Goal: Navigation & Orientation: Find specific page/section

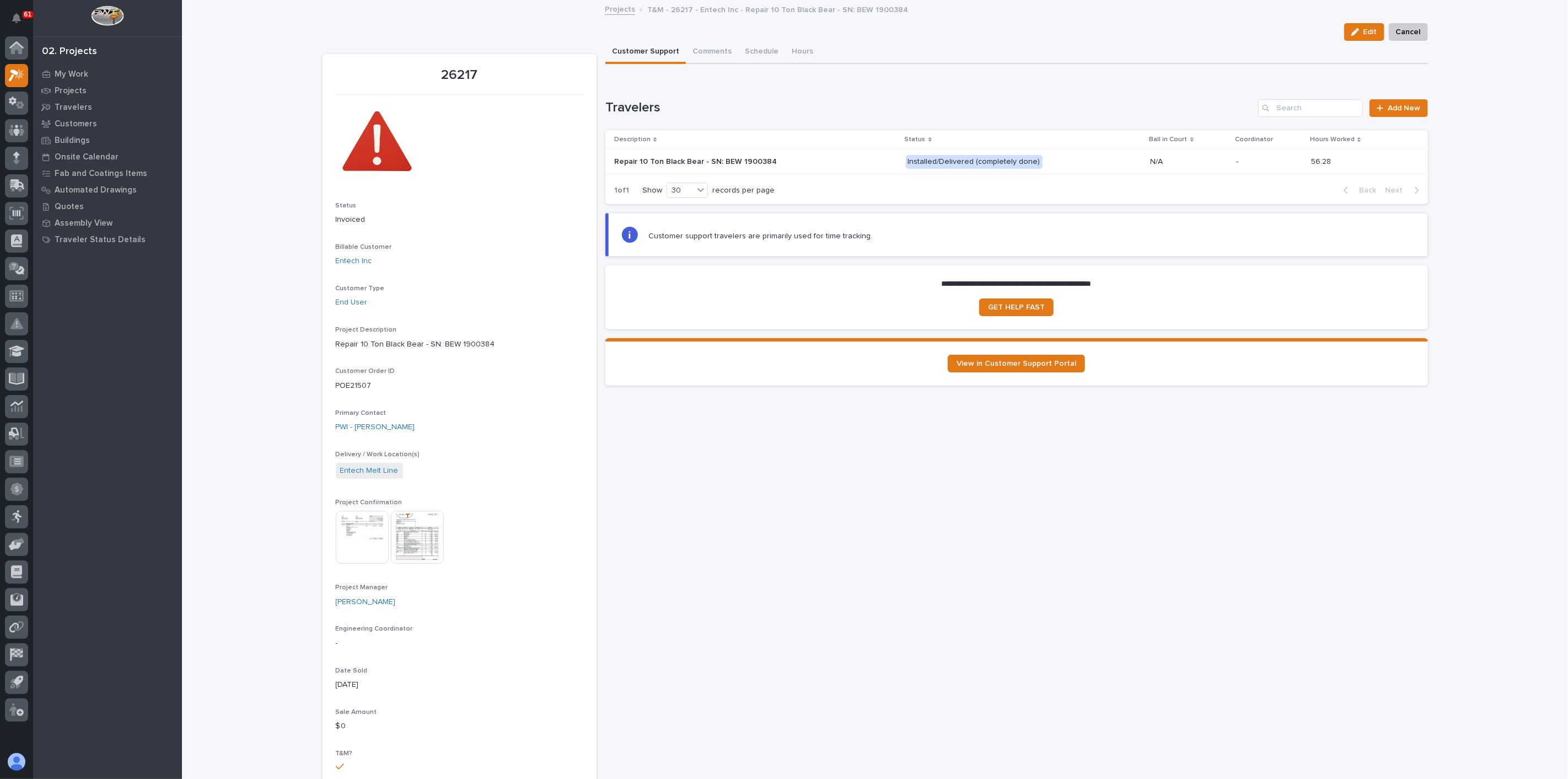
click at [417, 540] on img at bounding box center [417, 537] width 53 height 53
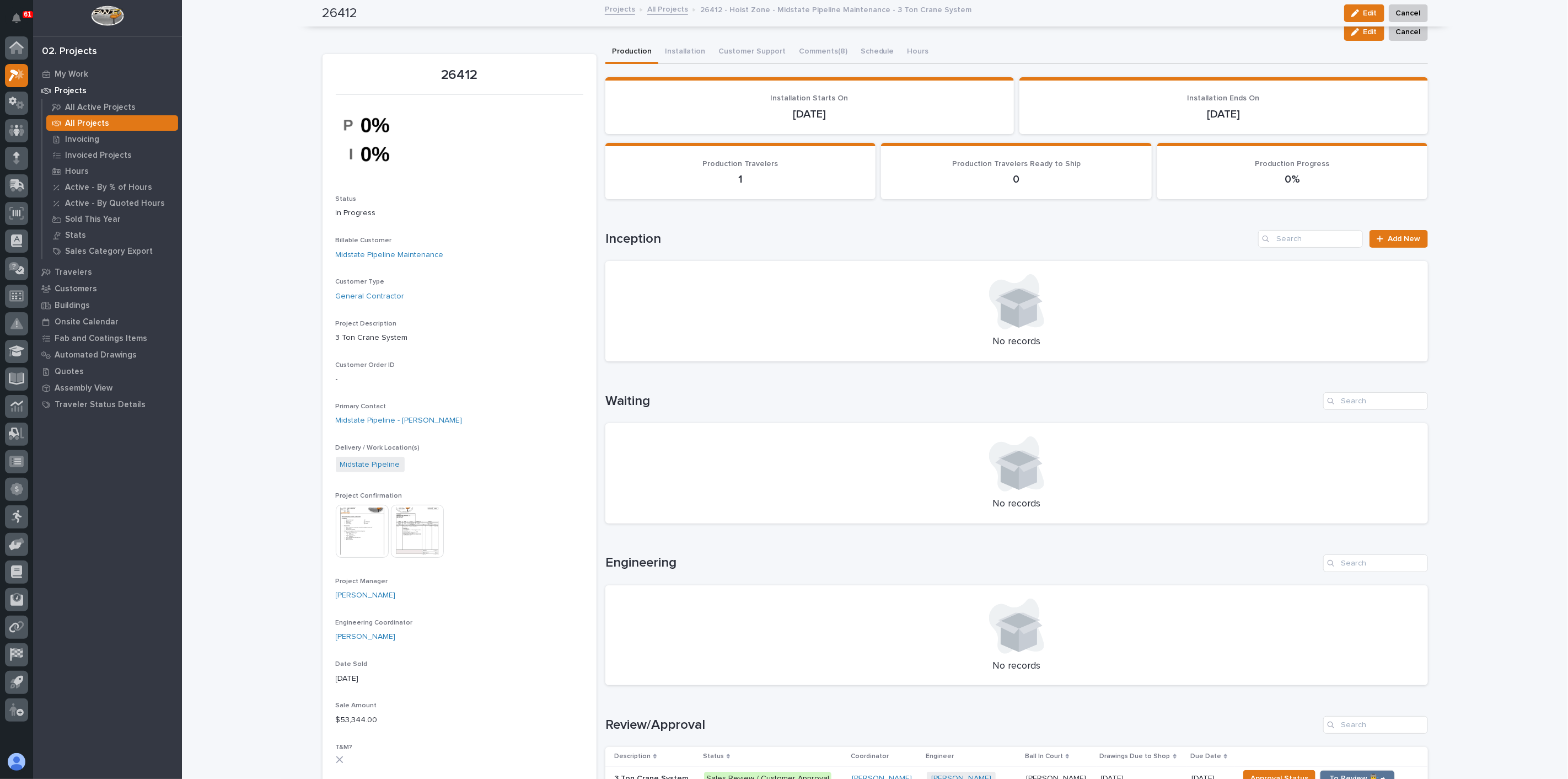
scroll to position [184, 0]
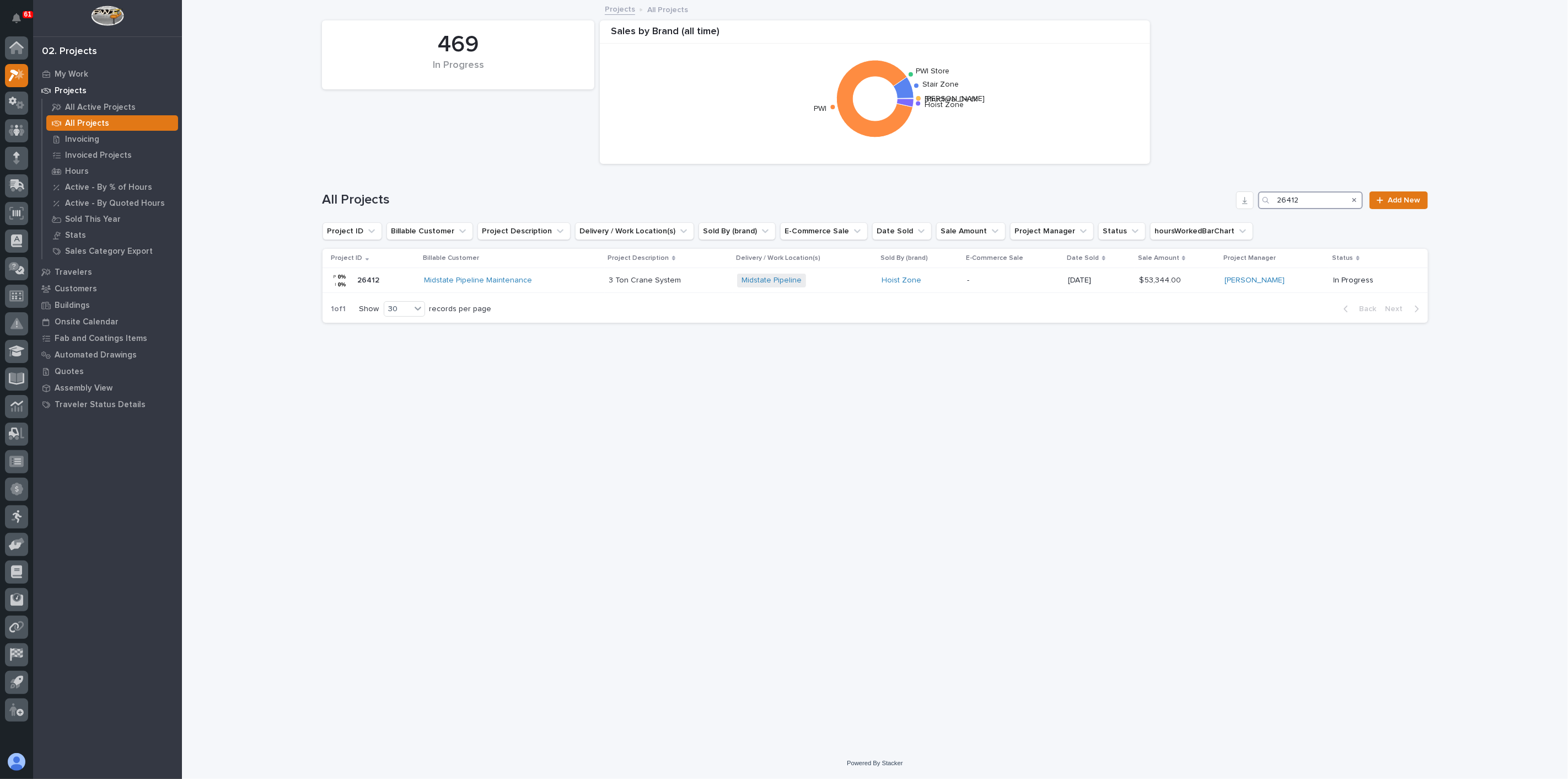
click at [1309, 196] on input "26412" at bounding box center [1311, 200] width 105 height 18
type input "26623"
click at [693, 284] on p at bounding box center [631, 280] width 191 height 9
click at [1332, 202] on input "26623" at bounding box center [1311, 200] width 105 height 18
type input "26750"
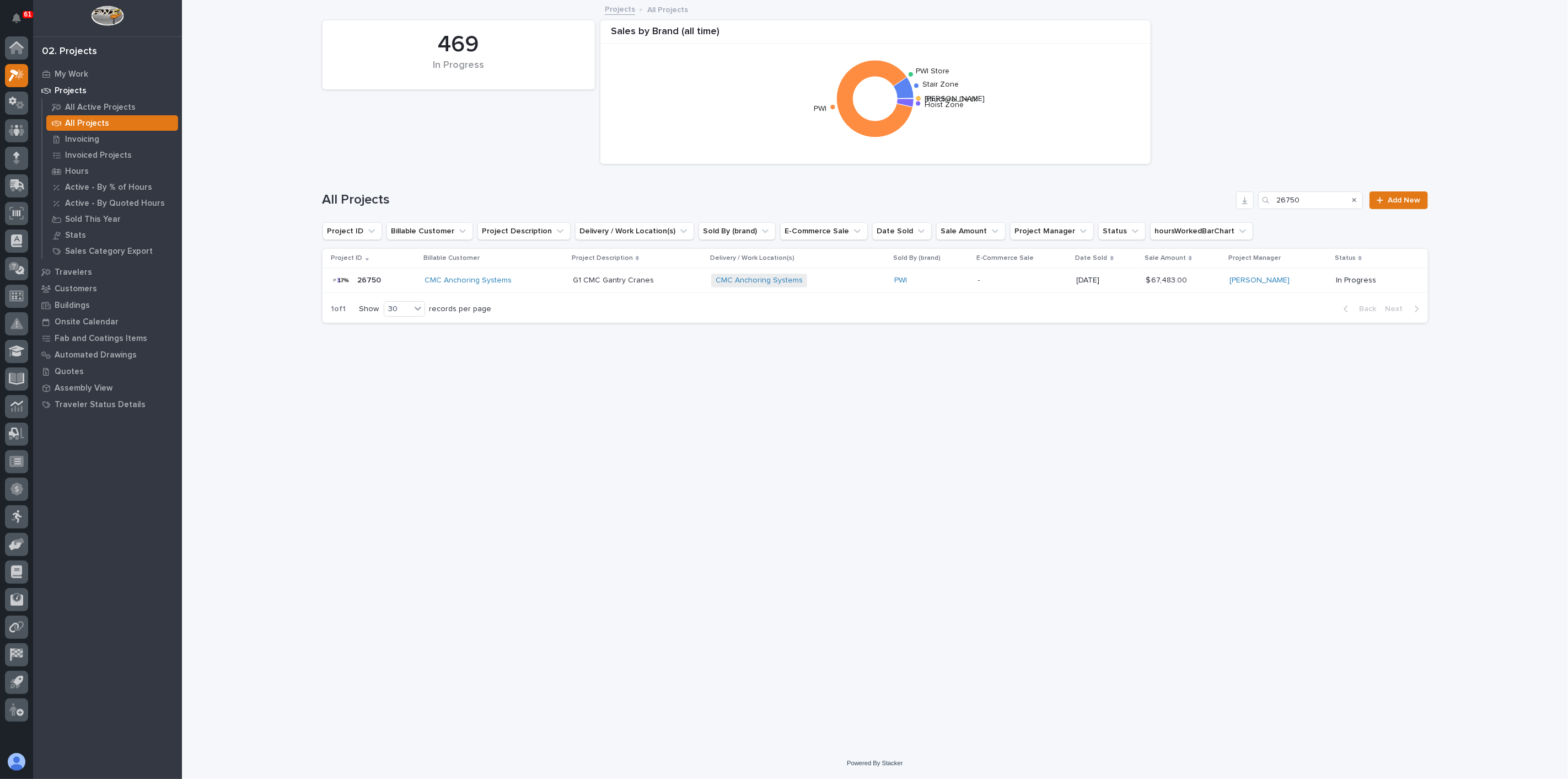
click at [843, 285] on div "CMC Anchoring Systems + 0" at bounding box center [798, 280] width 174 height 14
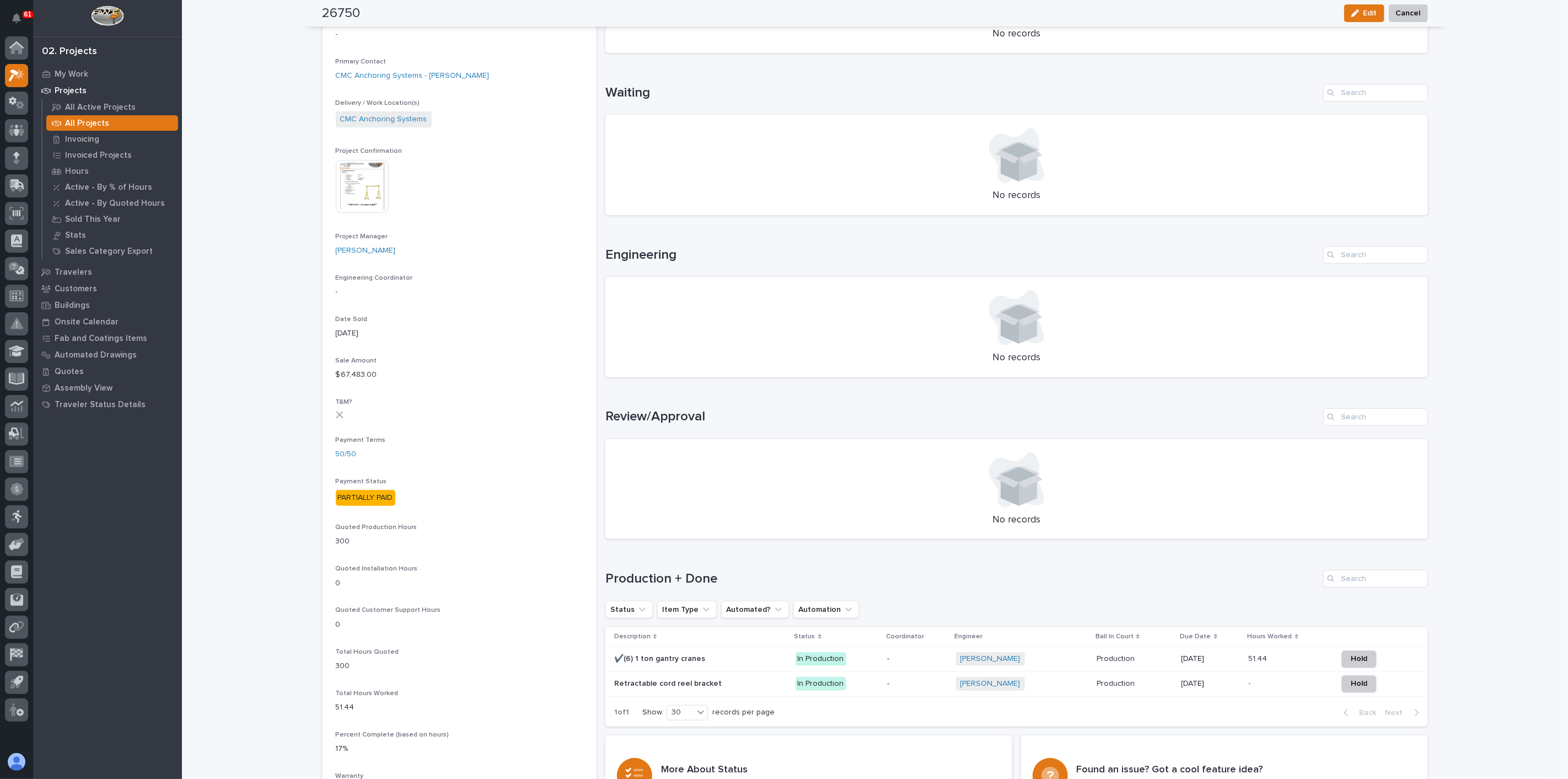
scroll to position [367, 0]
